Goal: Book appointment/travel/reservation

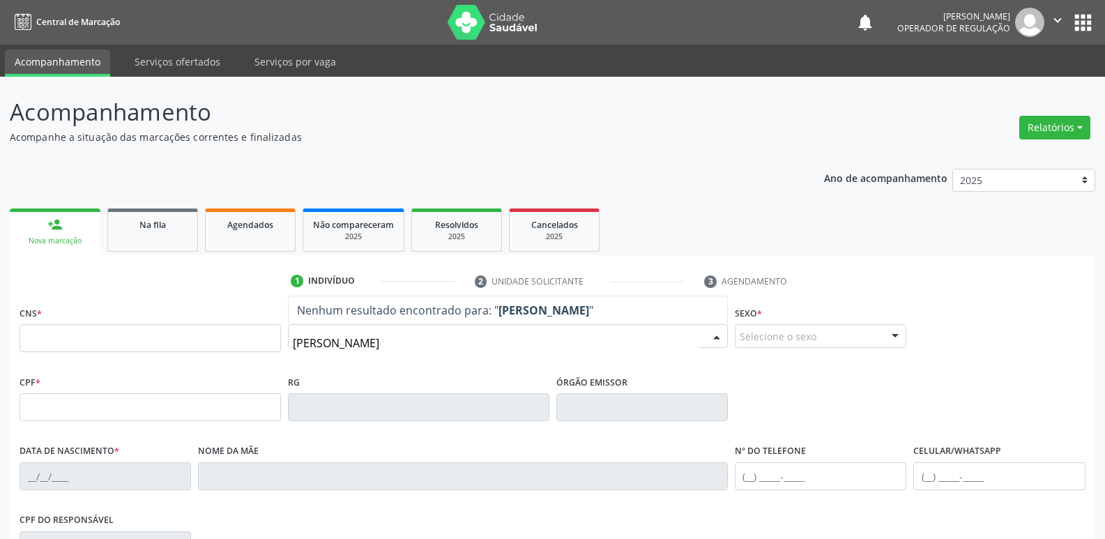
type input "[PERSON_NAME]"
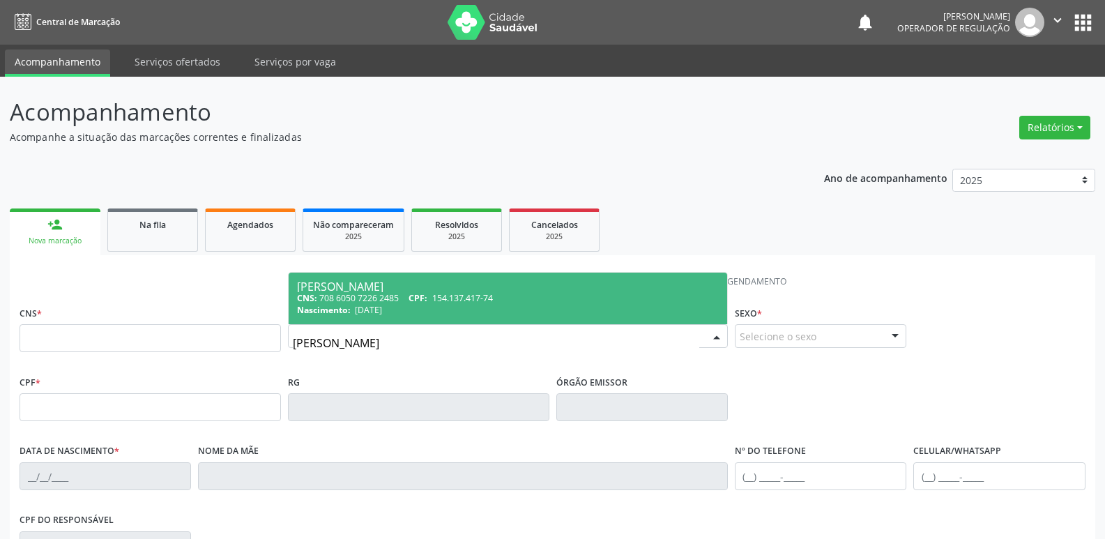
click at [409, 308] on div "Nascimento: [DATE]" at bounding box center [508, 310] width 422 height 12
type input "708 6050 7226 2485"
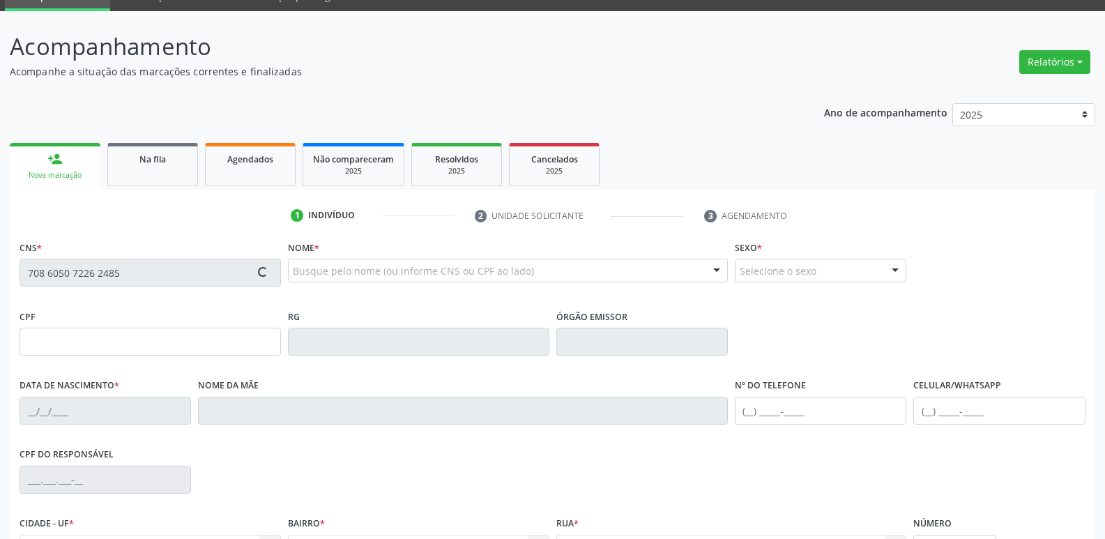
scroll to position [217, 0]
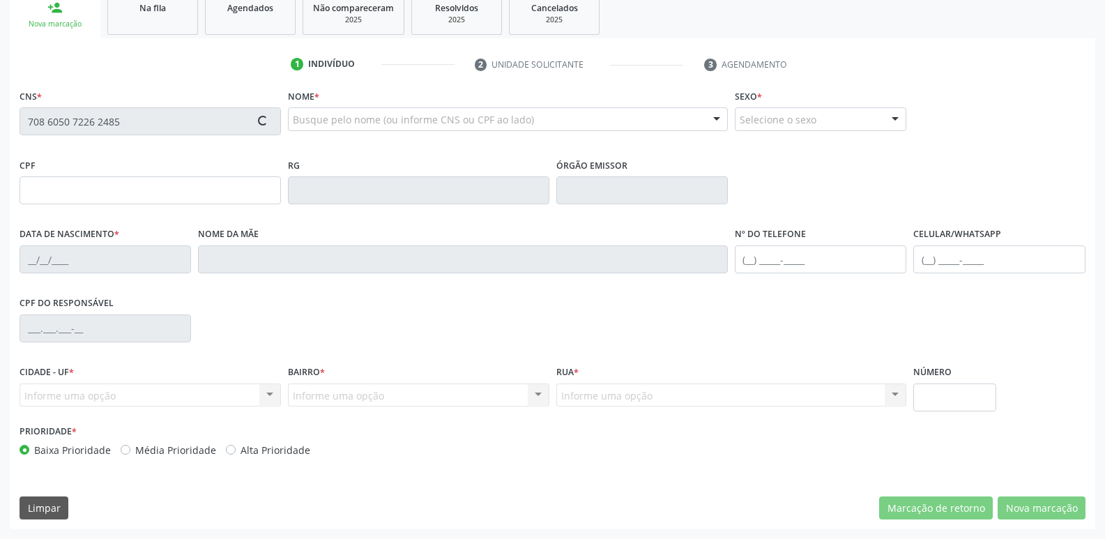
type input "154.137.417-74"
type input "[DATE]"
type input "[PERSON_NAME]"
type input "[PHONE_NUMBER]"
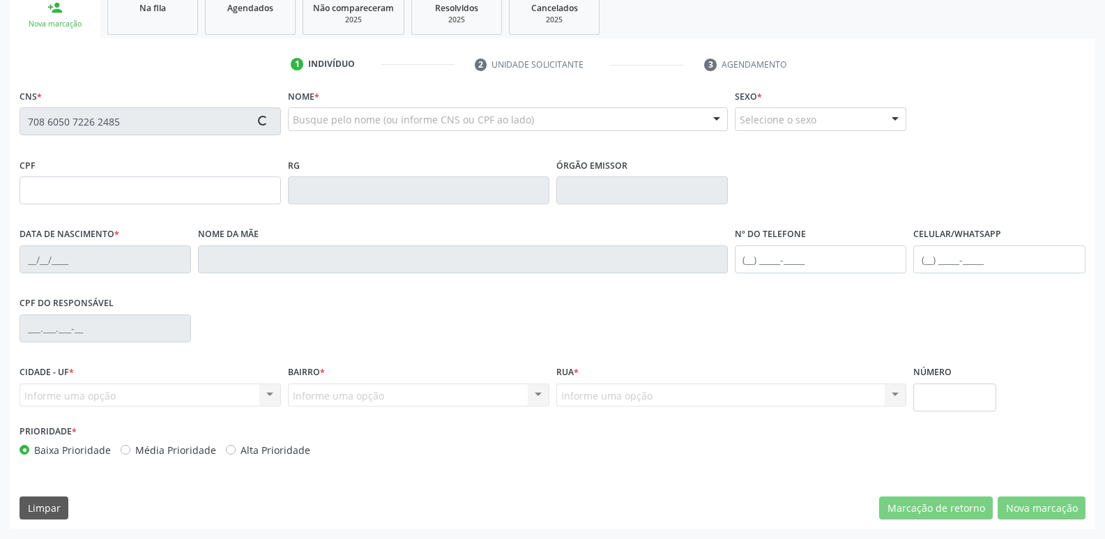
type input "860.269.337-00"
type input "70"
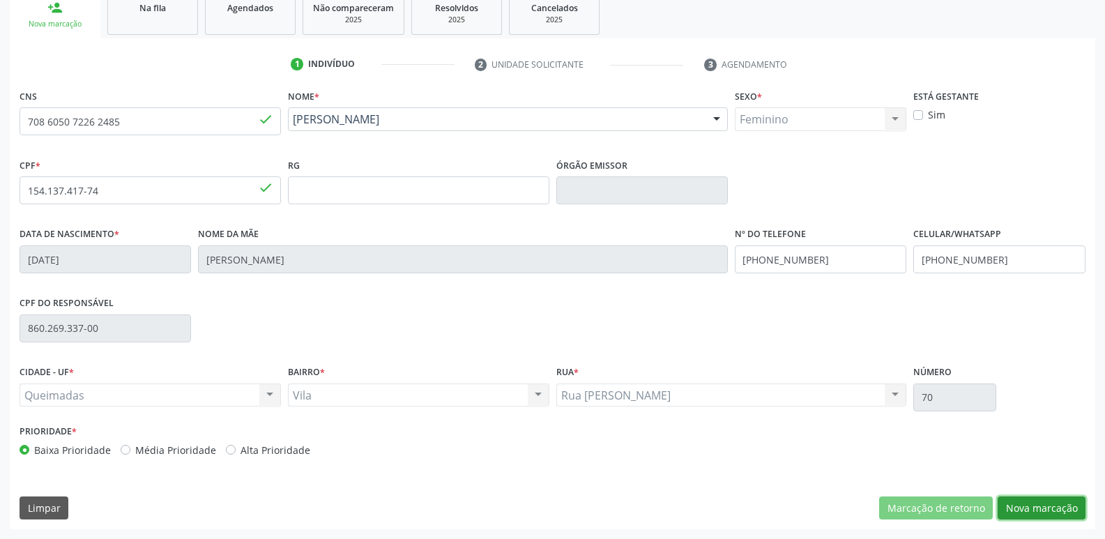
click at [1034, 501] on button "Nova marcação" at bounding box center [1041, 508] width 88 height 24
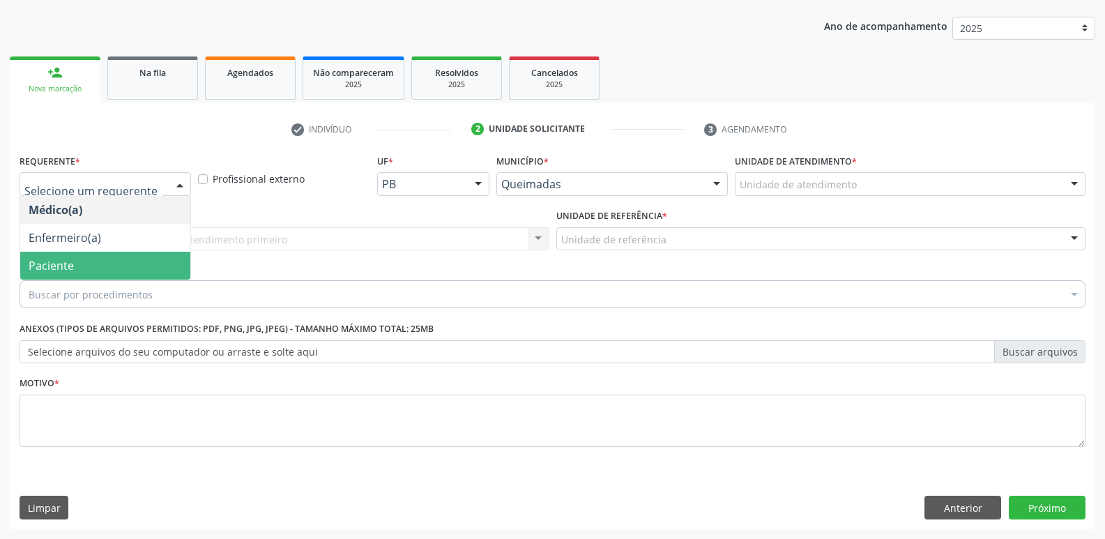
click at [61, 270] on span "Paciente" at bounding box center [51, 265] width 45 height 15
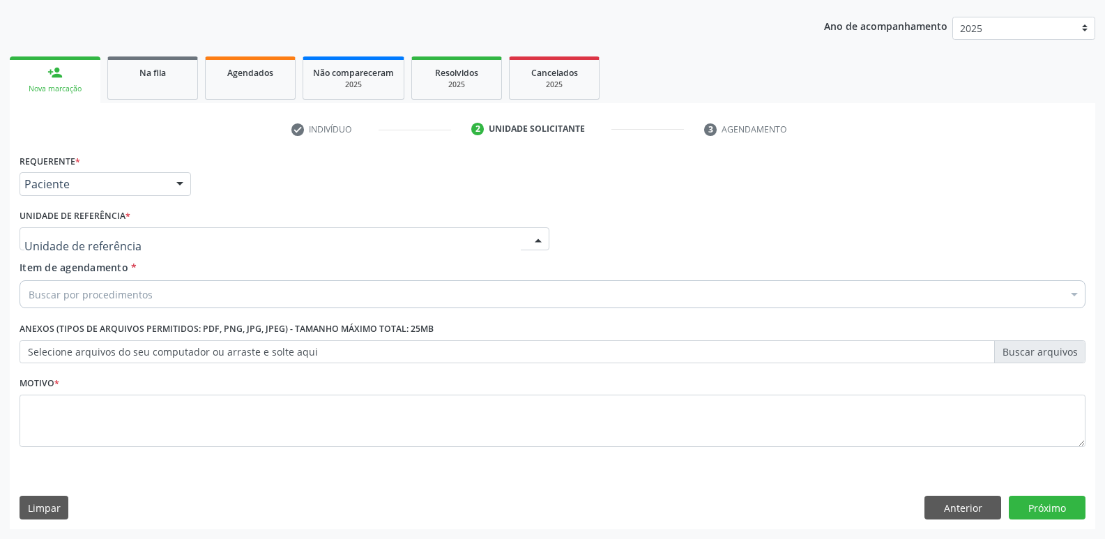
click at [84, 230] on div at bounding box center [285, 239] width 530 height 24
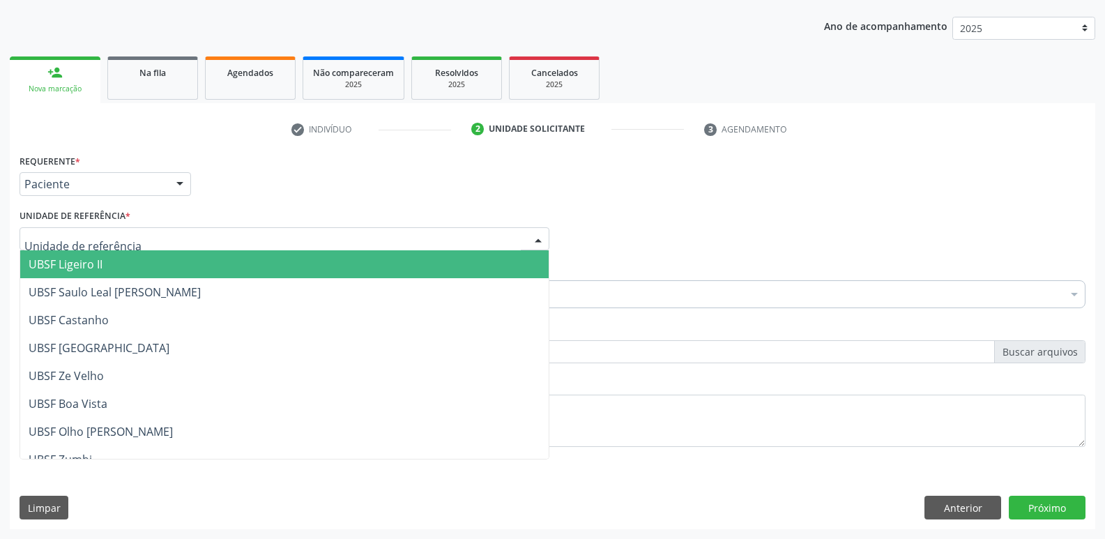
click at [84, 262] on span "UBSF Ligeiro II" at bounding box center [66, 264] width 74 height 15
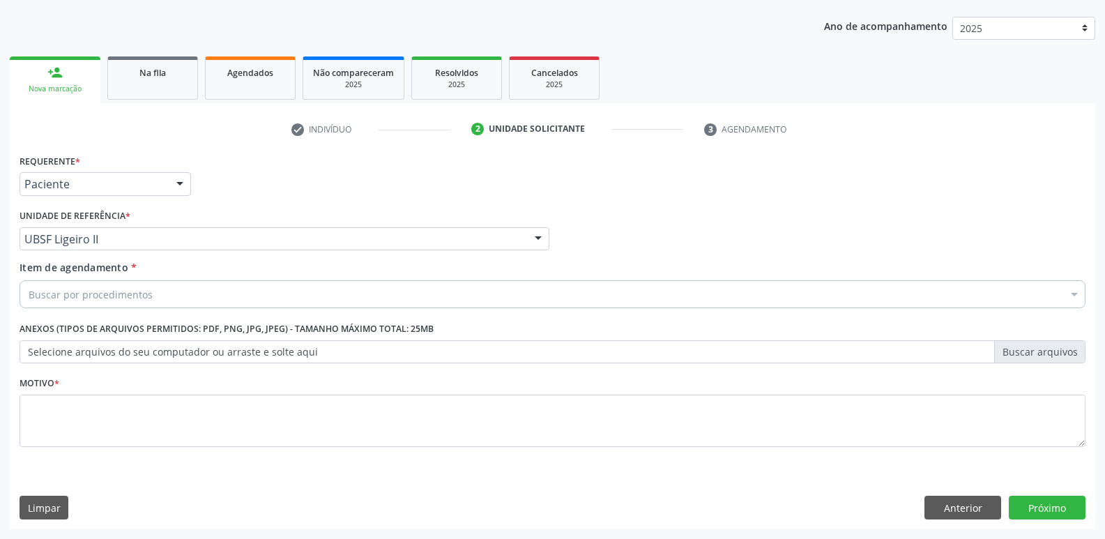
click at [159, 291] on div "Buscar por procedimentos" at bounding box center [553, 294] width 1066 height 28
click at [41, 293] on input "DSTRIAGE" at bounding box center [546, 294] width 1034 height 28
type input "TRIAGE"
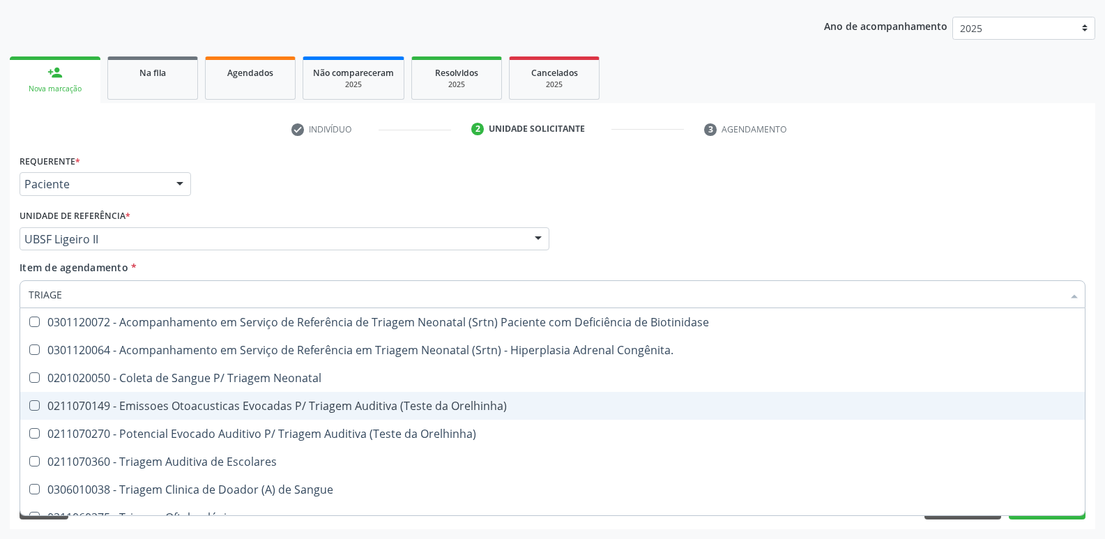
drag, startPoint x: 394, startPoint y: 405, endPoint x: 396, endPoint y: 398, distance: 7.3
click at [394, 403] on div "0211070149 - Emissoes Otoacusticas Evocadas P/ Triagem Auditiva (Teste da Orelh…" at bounding box center [553, 405] width 1048 height 11
checkbox Orelhinha\) "true"
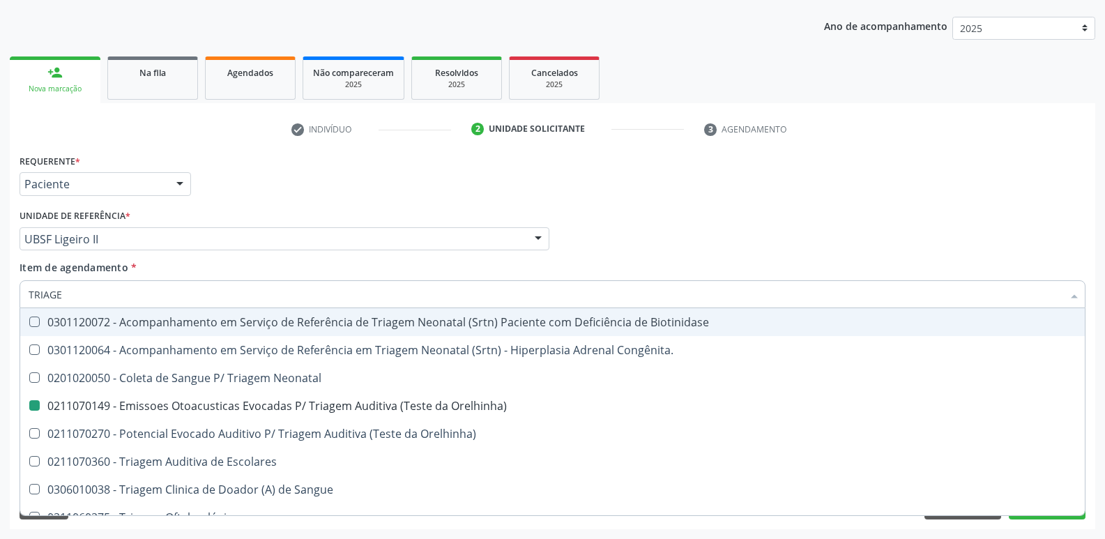
click at [632, 214] on div "Médico Solicitante Por favor, selecione a Unidade de Atendimento primeiro Nenhu…" at bounding box center [552, 233] width 1073 height 54
checkbox Congênita\ "true"
checkbox Orelhinha\) "false"
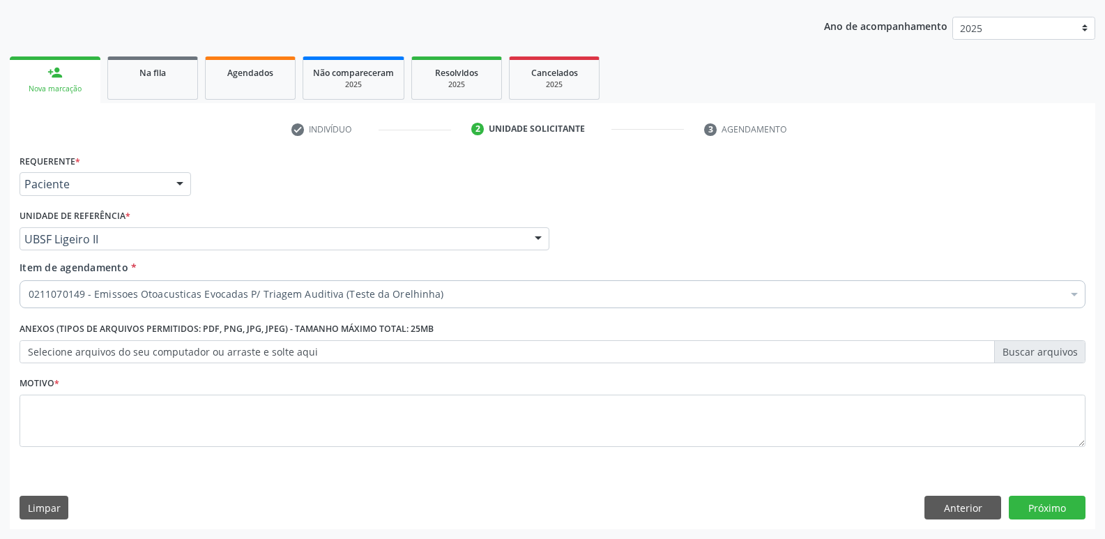
drag, startPoint x: 147, startPoint y: 473, endPoint x: 149, endPoint y: 430, distance: 43.3
click at [145, 442] on div "Requerente * Paciente Médico(a) Enfermeiro(a) Paciente Nenhum resultado encontr…" at bounding box center [552, 340] width 1085 height 378
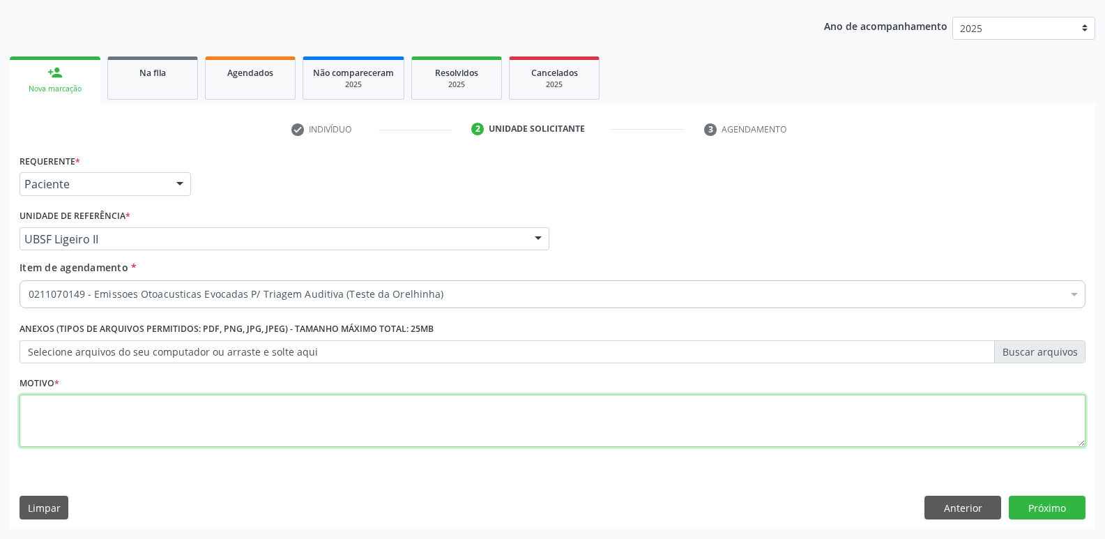
click at [158, 414] on textarea at bounding box center [553, 421] width 1066 height 53
click at [263, 425] on textarea at bounding box center [553, 421] width 1066 height 53
drag, startPoint x: 215, startPoint y: 395, endPoint x: 220, endPoint y: 403, distance: 9.7
click at [213, 395] on textarea "DS" at bounding box center [553, 421] width 1066 height 53
type textarea "DS"
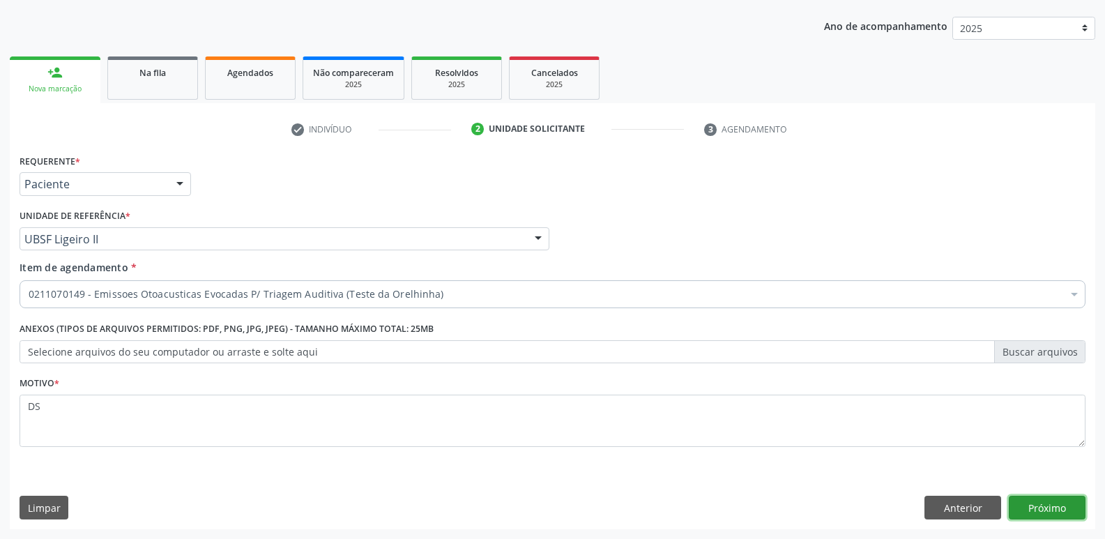
click at [1036, 502] on button "Próximo" at bounding box center [1047, 508] width 77 height 24
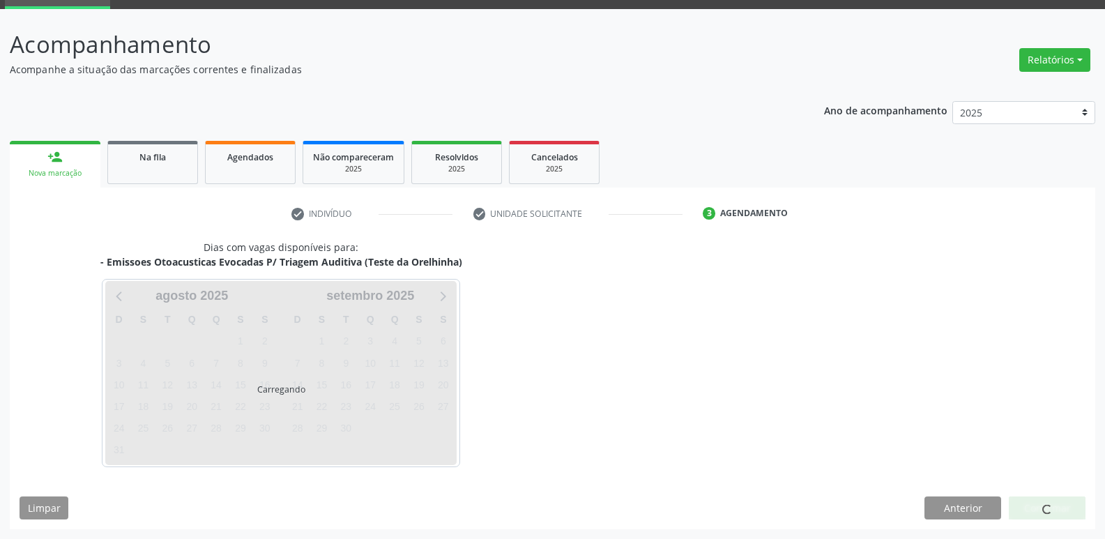
scroll to position [68, 0]
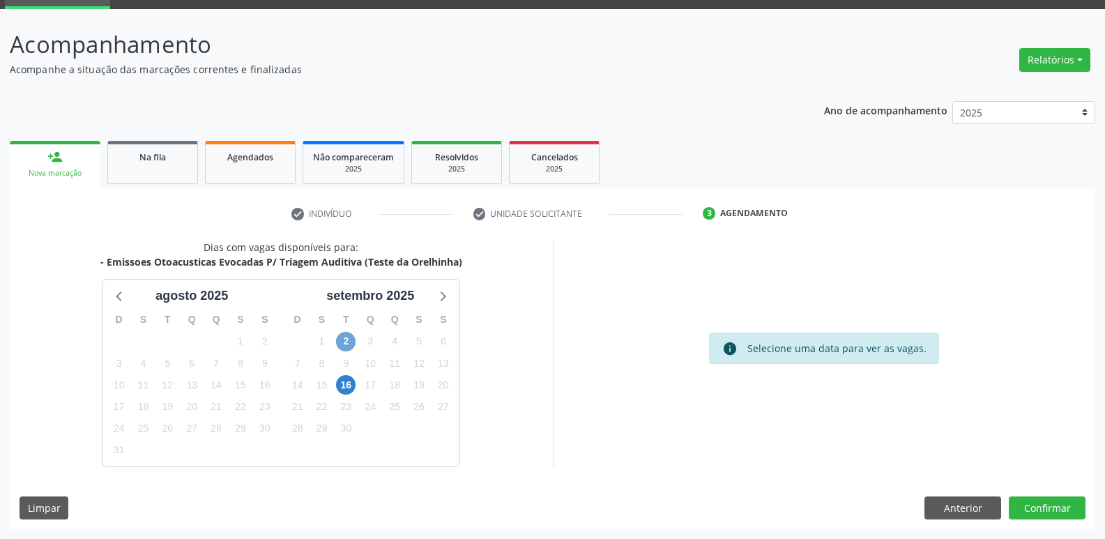
click at [336, 338] on span "2" at bounding box center [346, 342] width 20 height 20
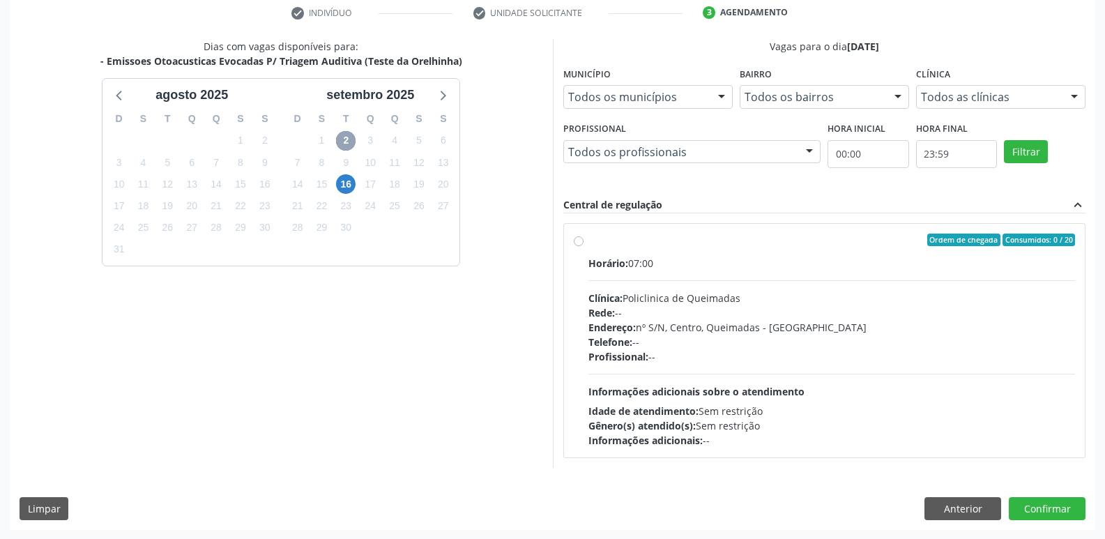
scroll to position [269, 0]
click at [350, 183] on span "16" at bounding box center [346, 184] width 20 height 20
click at [957, 508] on button "Anterior" at bounding box center [962, 508] width 77 height 24
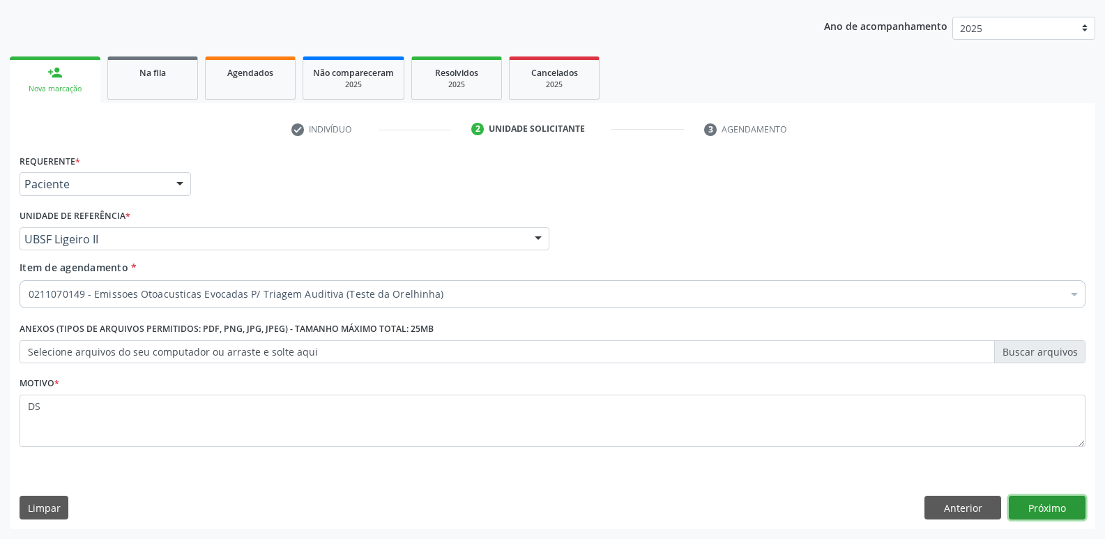
click at [1047, 510] on button "Próximo" at bounding box center [1047, 508] width 77 height 24
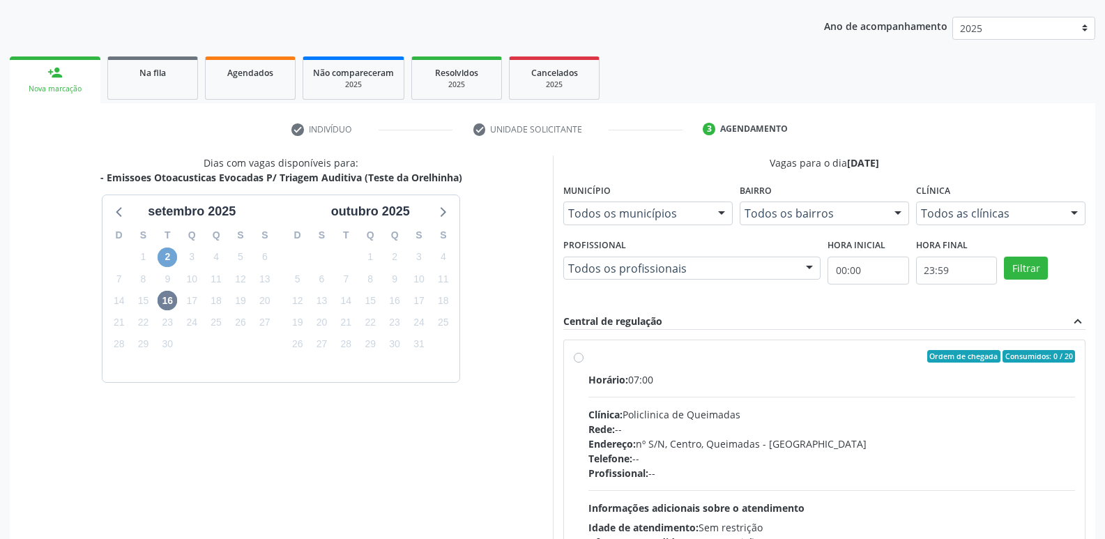
click at [166, 252] on span "2" at bounding box center [168, 257] width 20 height 20
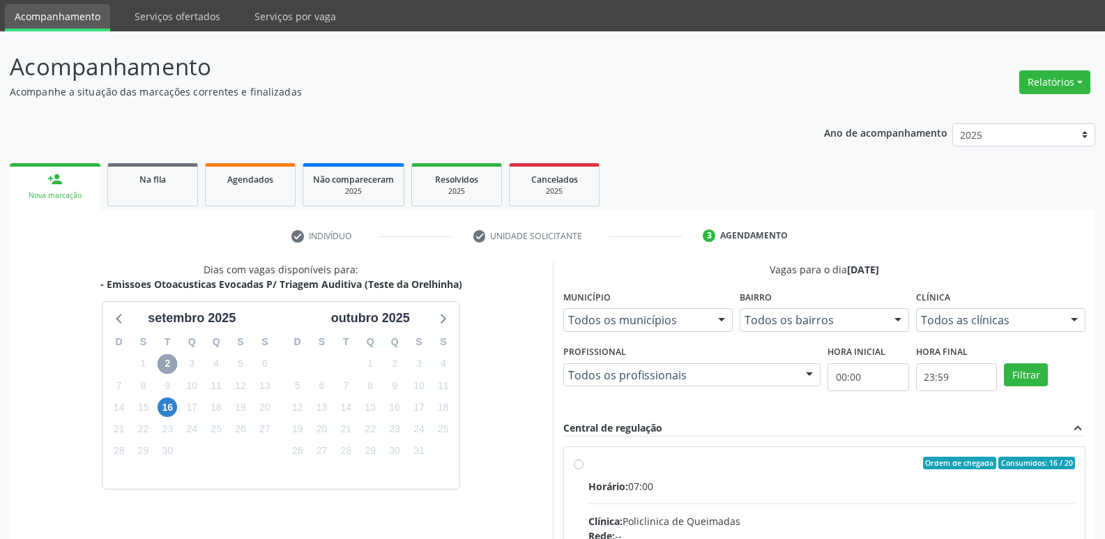
scroll to position [0, 0]
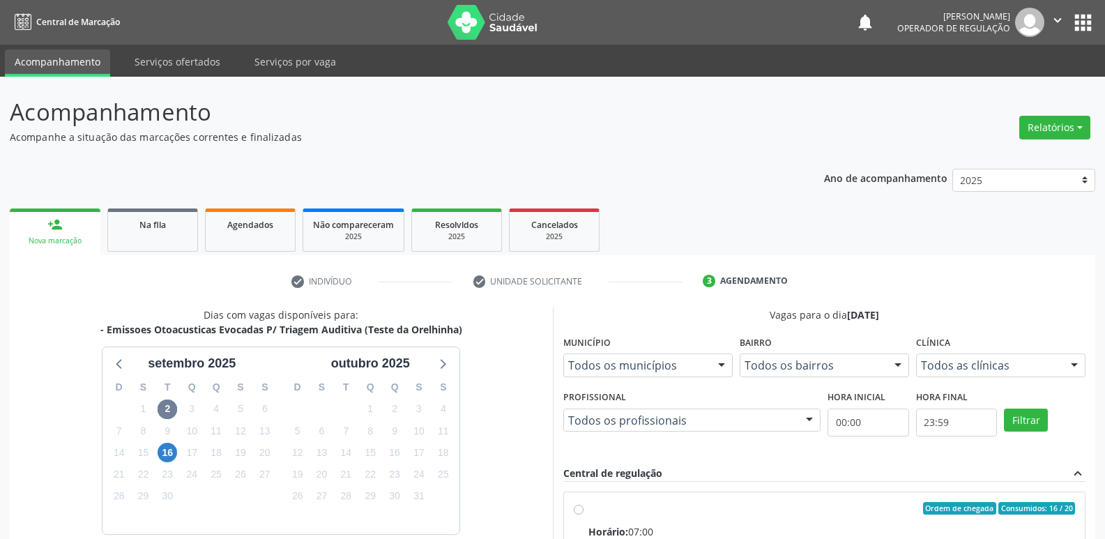
click at [1072, 31] on button "apps" at bounding box center [1083, 22] width 24 height 24
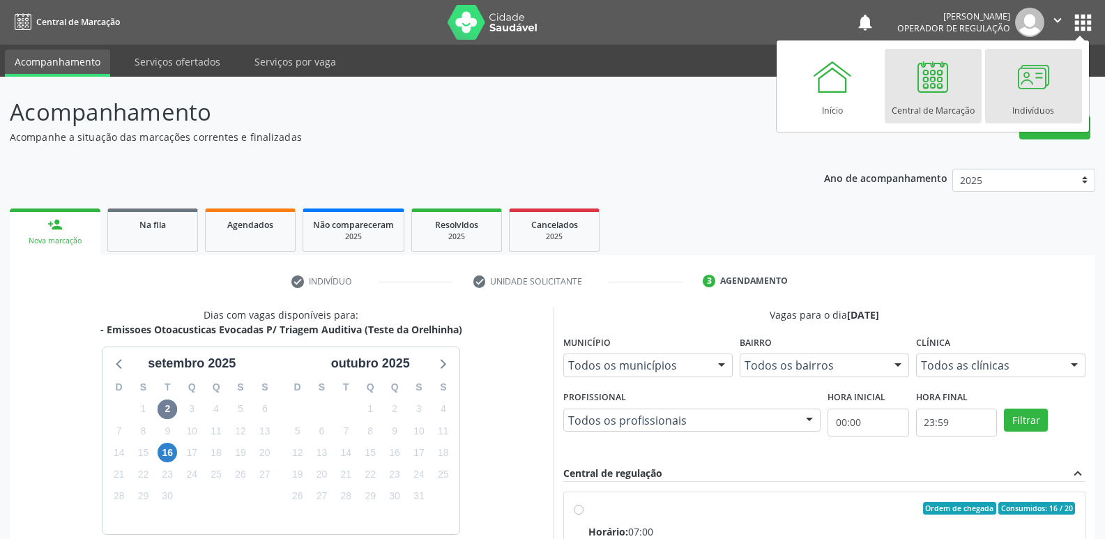
click at [1050, 82] on div at bounding box center [1033, 77] width 42 height 42
